Goal: Information Seeking & Learning: Find specific fact

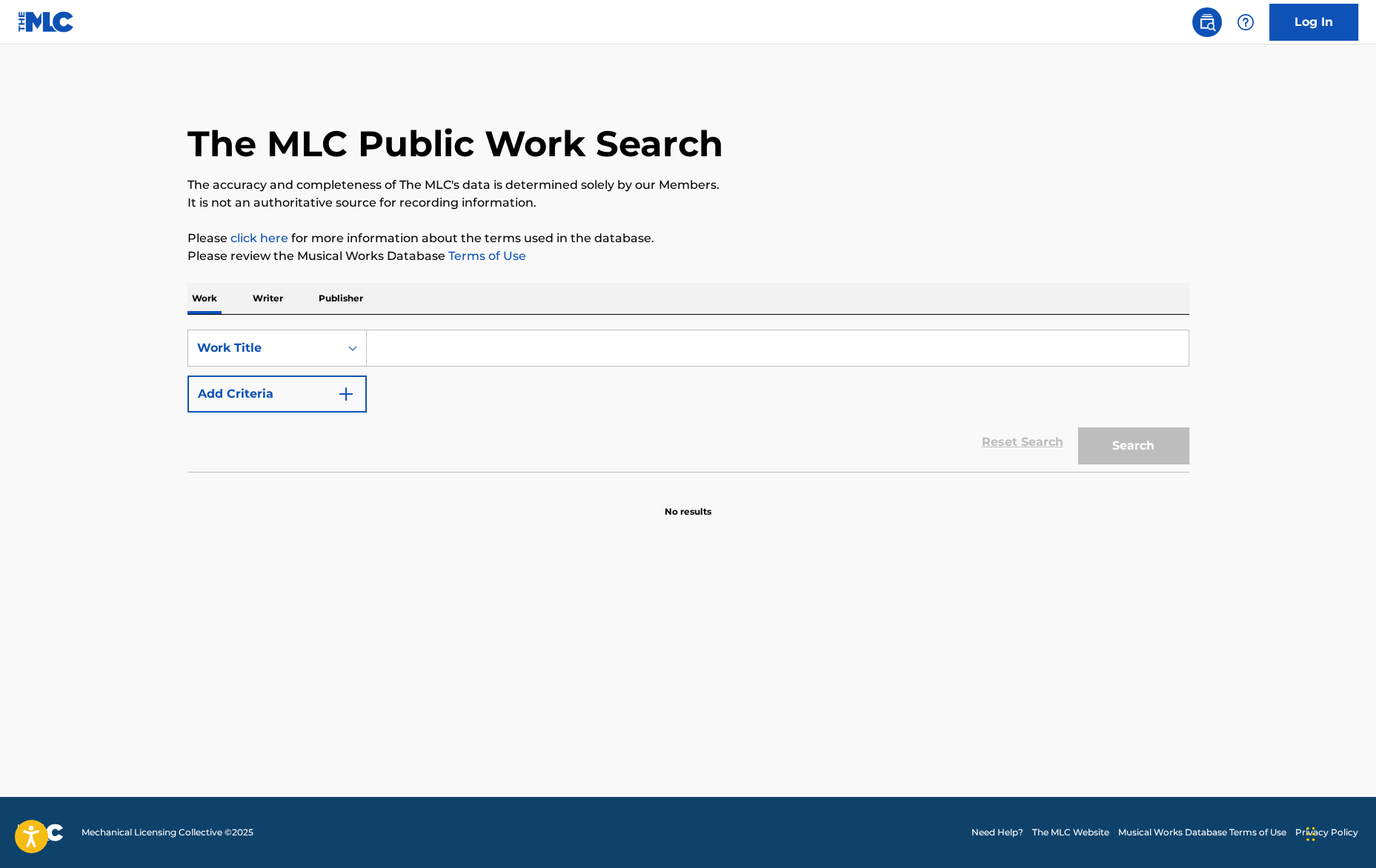
click at [431, 353] on input "Search Form" at bounding box center [778, 348] width 822 height 36
click at [410, 347] on input "Startiing 4" at bounding box center [778, 348] width 822 height 36
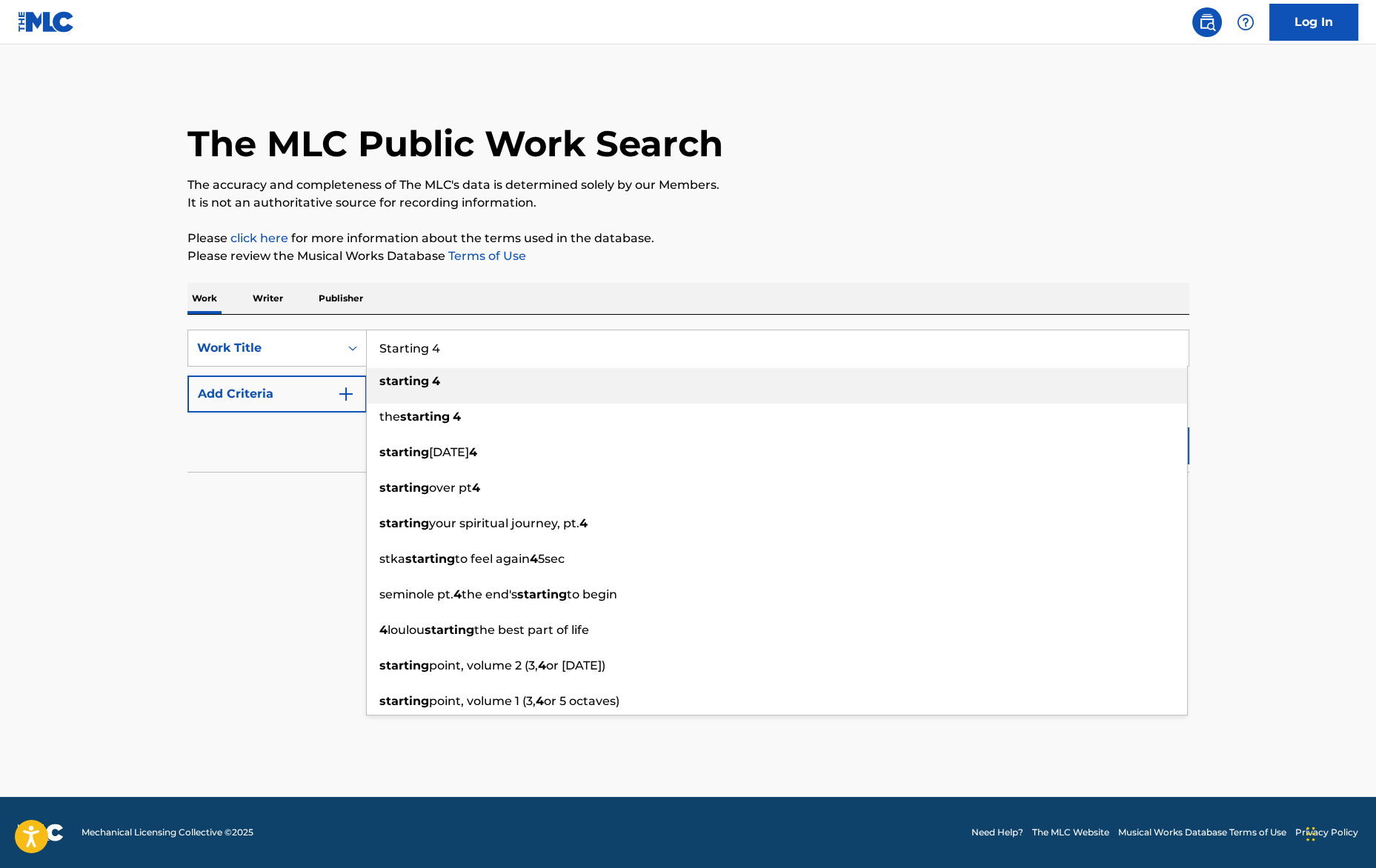
type input "Starting 4"
click at [618, 297] on div "Work Writer Publisher" at bounding box center [688, 298] width 1002 height 31
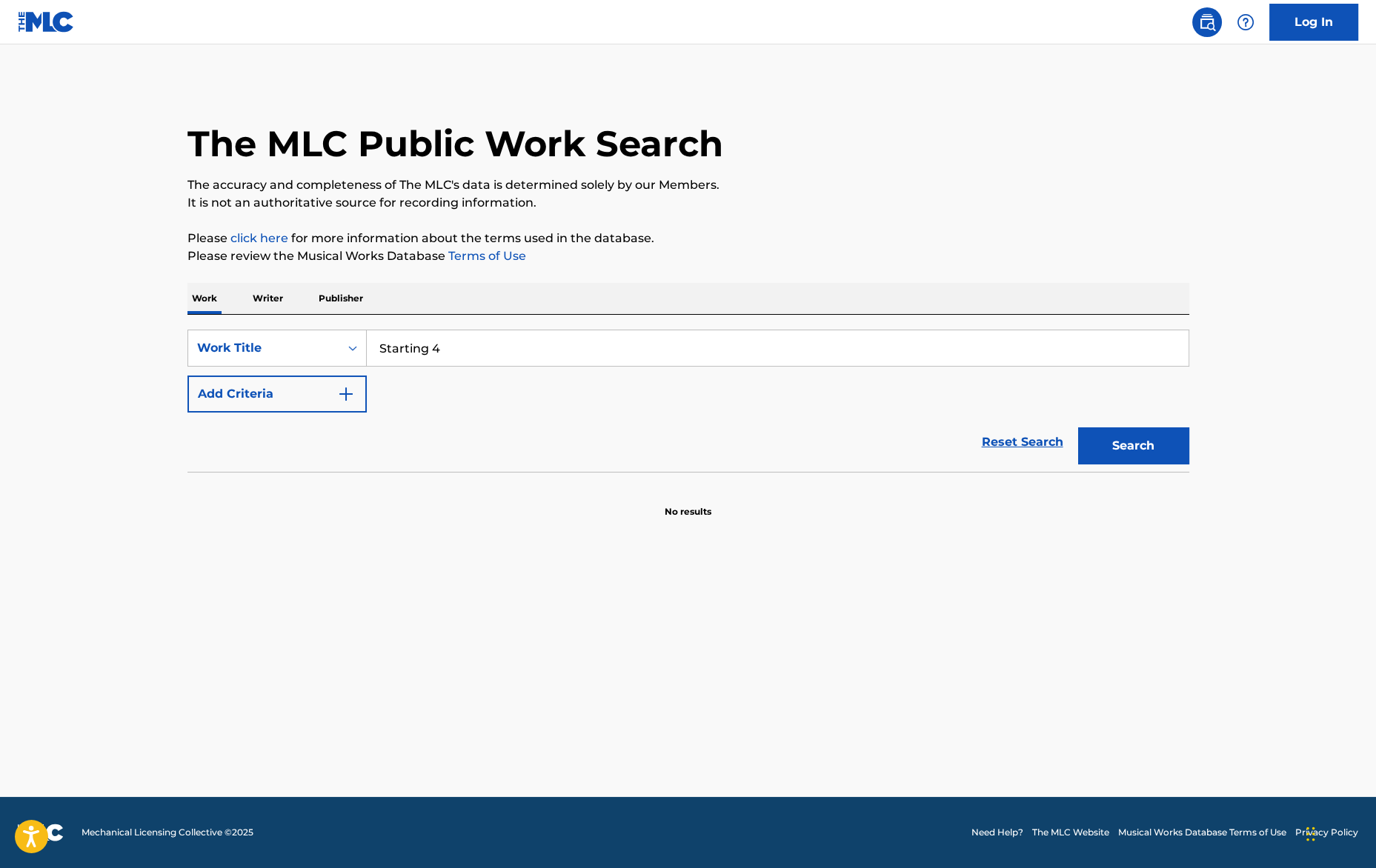
click at [291, 399] on button "Add Criteria" at bounding box center [276, 394] width 179 height 37
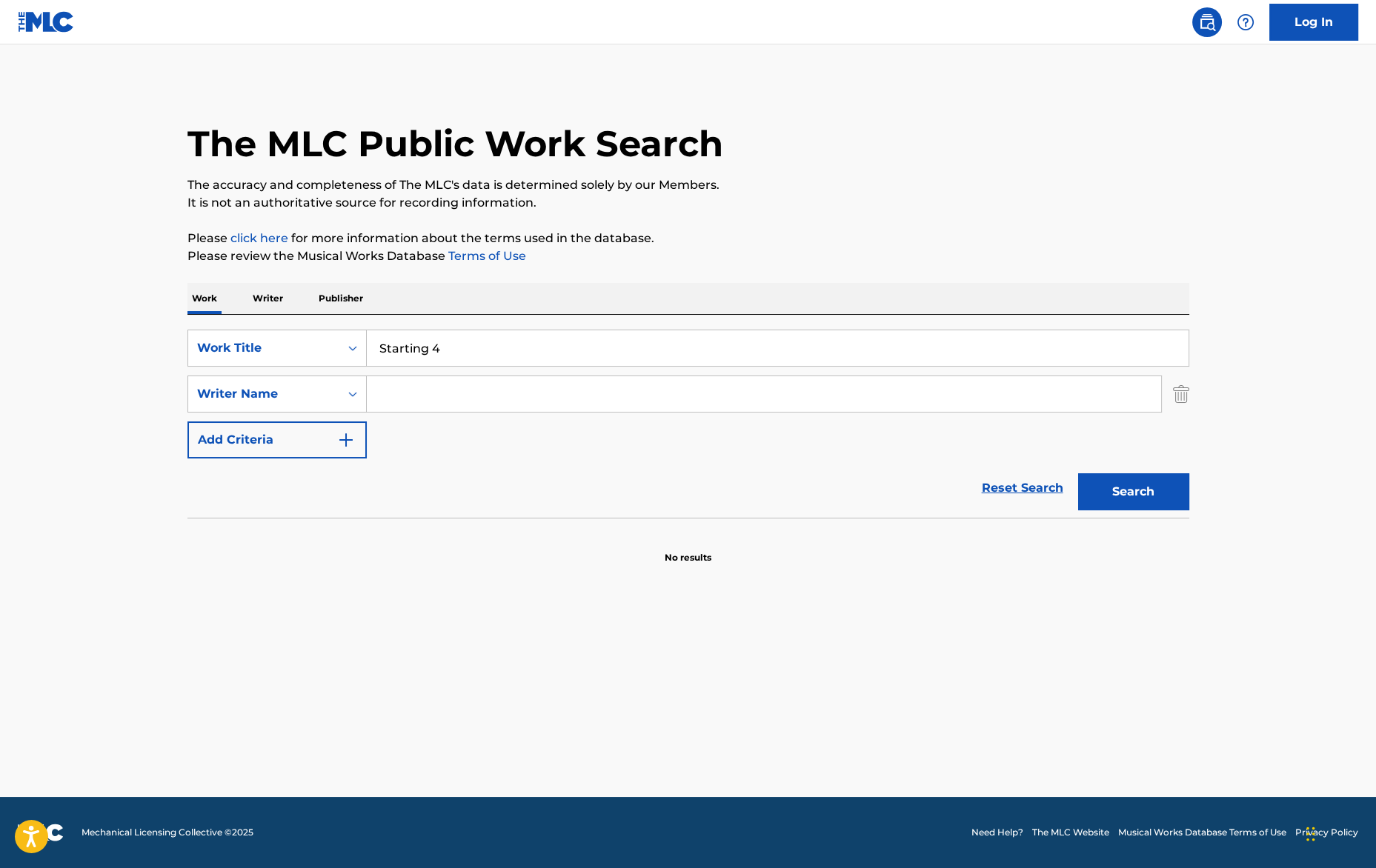
click at [388, 392] on input "Search Form" at bounding box center [764, 395] width 795 height 36
click at [544, 398] on input "Search Form" at bounding box center [764, 395] width 795 height 36
type input "[PERSON_NAME]"
click at [1152, 485] on button "Search" at bounding box center [1134, 491] width 111 height 37
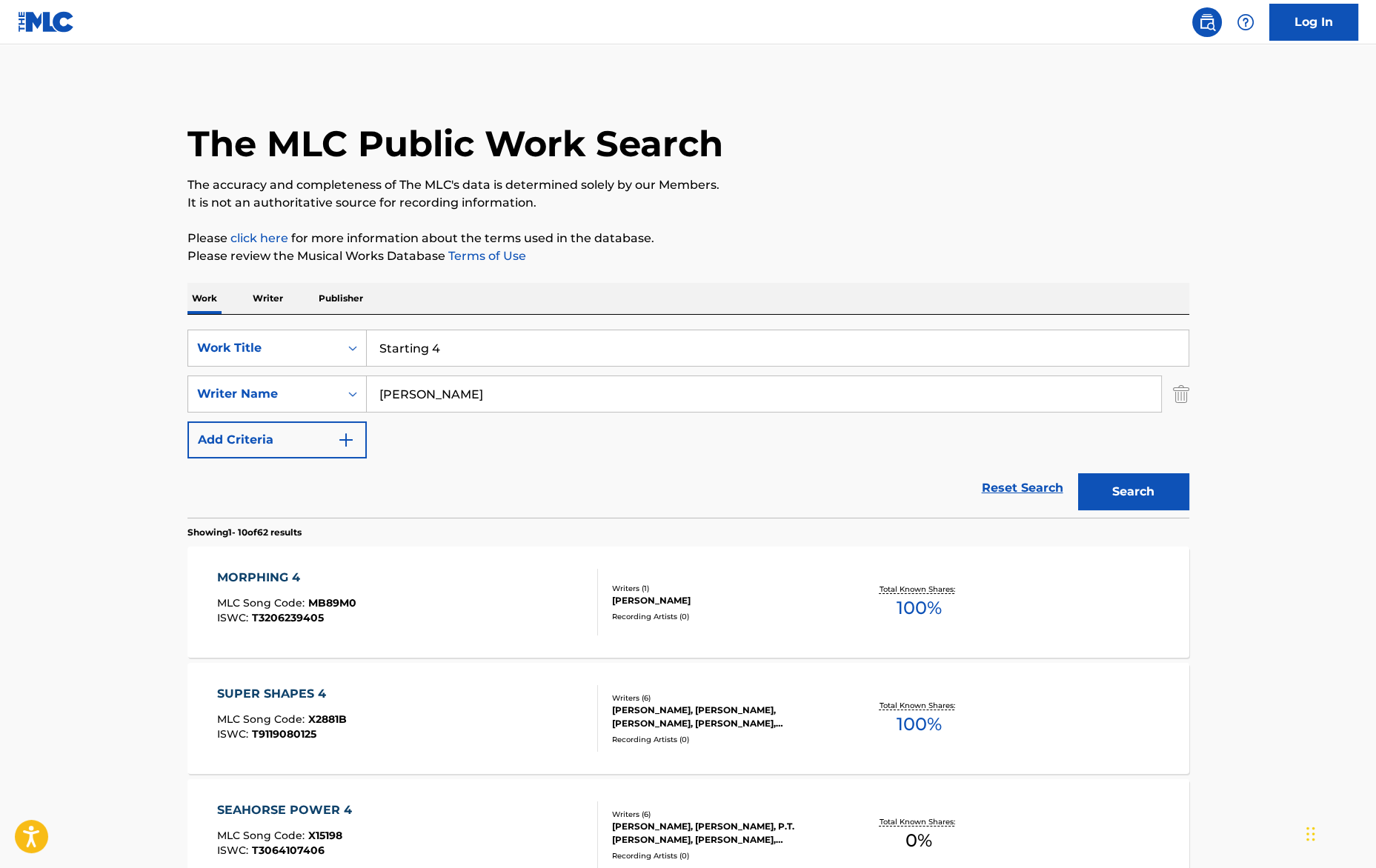
click at [476, 400] on input "[PERSON_NAME]" at bounding box center [764, 395] width 795 height 36
click at [464, 394] on input "[PERSON_NAME]" at bounding box center [764, 395] width 795 height 36
click at [475, 390] on input "[PERSON_NAME]" at bounding box center [764, 395] width 795 height 36
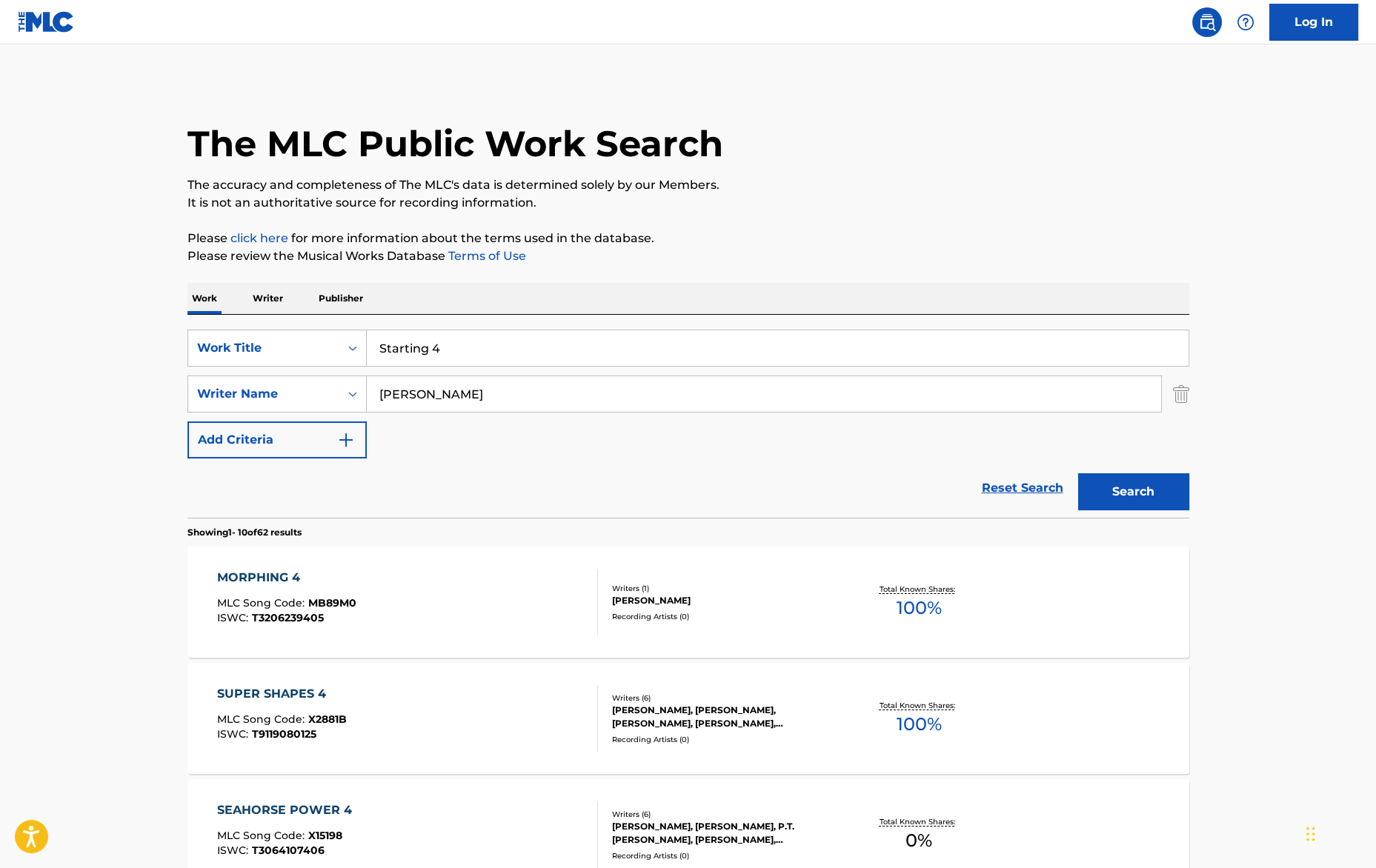
click at [477, 390] on input "[PERSON_NAME]" at bounding box center [764, 395] width 795 height 36
click at [762, 232] on p "Please click here for more information about the terms used in the database." at bounding box center [688, 239] width 1002 height 18
click at [1082, 38] on nav "Log In" at bounding box center [688, 22] width 1376 height 44
